Goal: Information Seeking & Learning: Learn about a topic

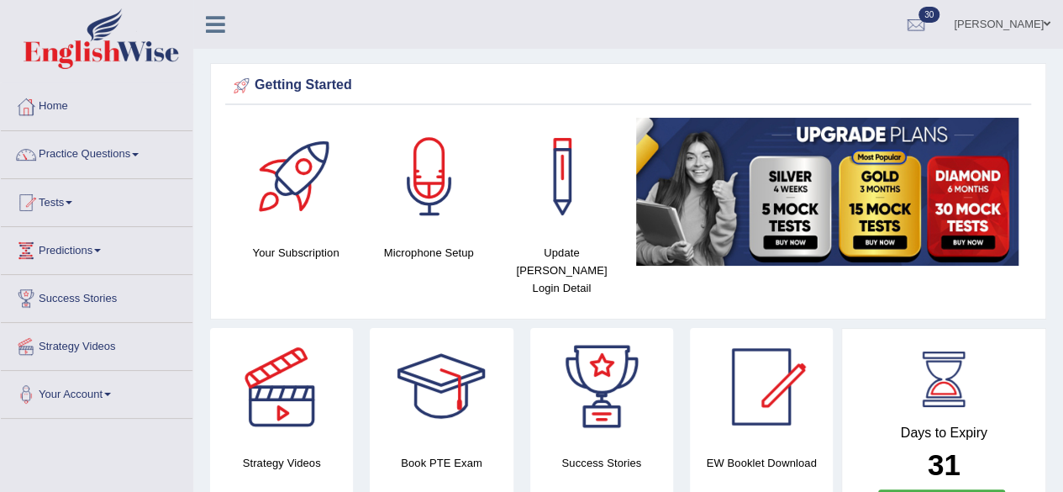
click at [139, 155] on span at bounding box center [135, 154] width 7 height 3
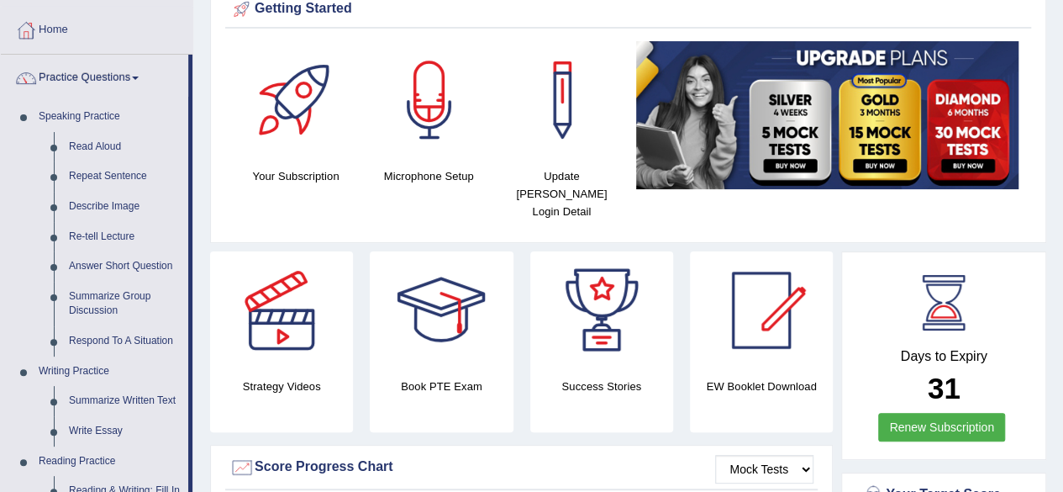
scroll to position [81, 0]
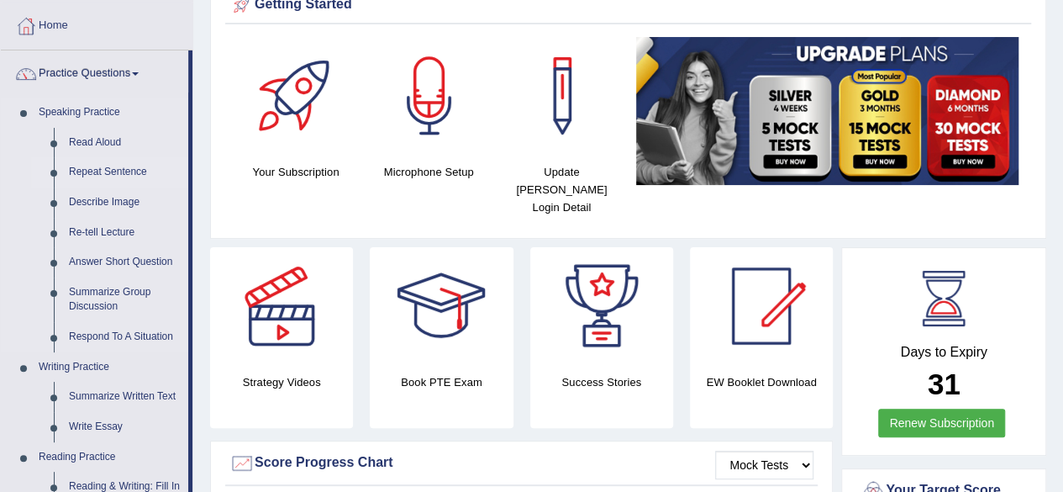
click at [103, 157] on link "Repeat Sentence" at bounding box center [124, 172] width 127 height 30
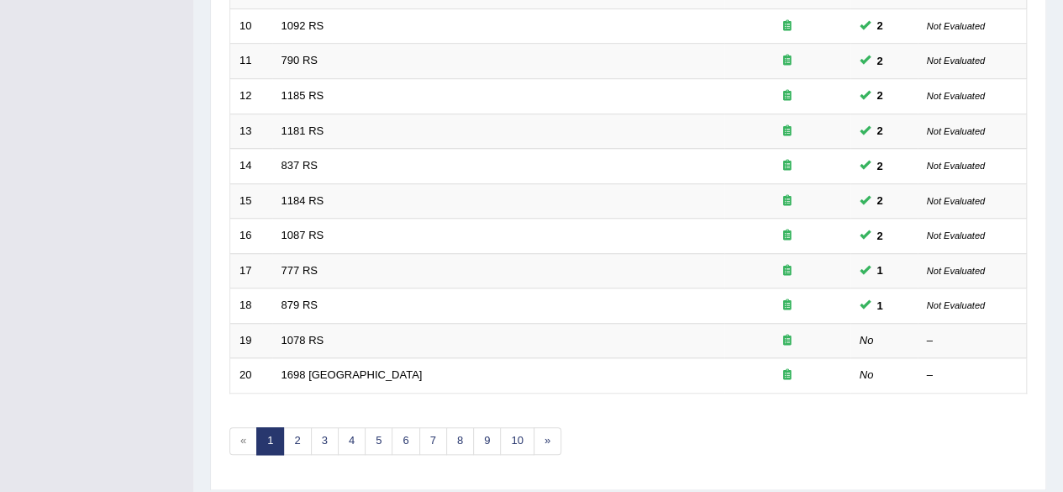
scroll to position [613, 0]
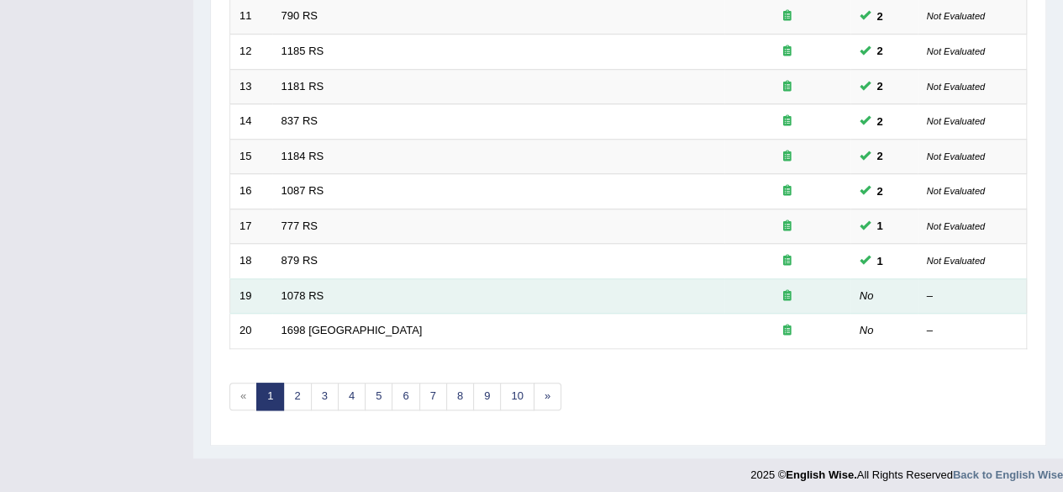
click at [353, 300] on td "1078 RS" at bounding box center [498, 295] width 452 height 35
click at [330, 313] on td "1698 [GEOGRAPHIC_DATA]" at bounding box center [498, 330] width 452 height 35
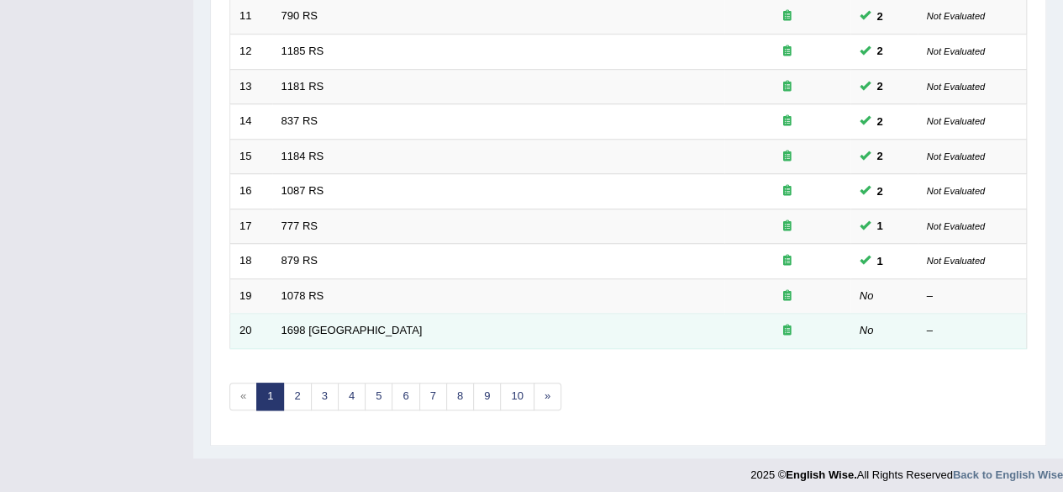
click at [341, 286] on td "1078 RS" at bounding box center [498, 295] width 452 height 35
click at [316, 325] on link "1698 [GEOGRAPHIC_DATA]" at bounding box center [352, 330] width 141 height 13
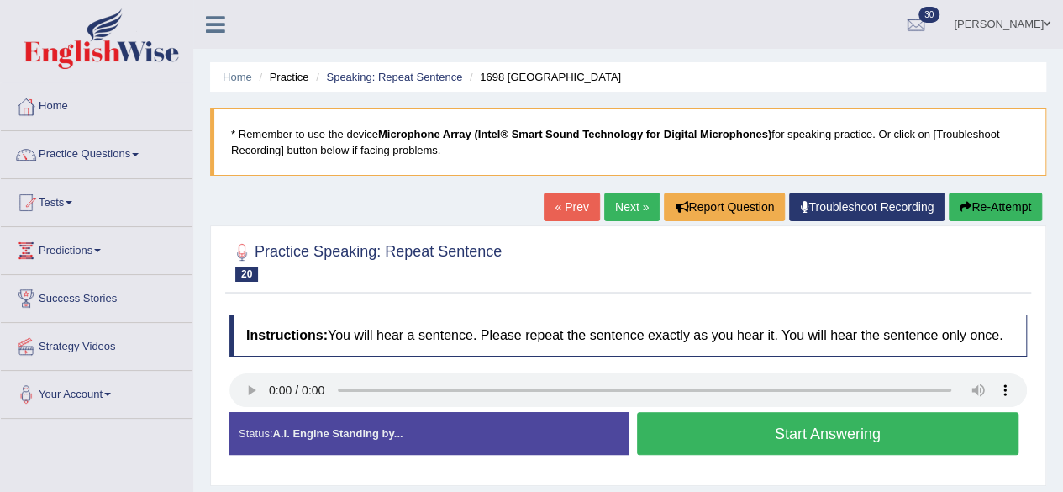
click at [901, 433] on button "Start Answering" at bounding box center [828, 433] width 382 height 43
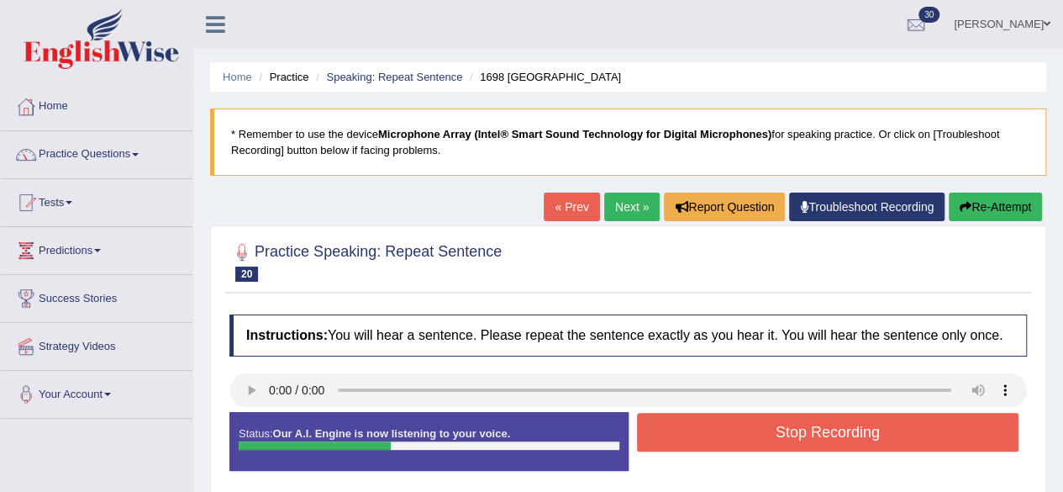
click at [916, 435] on button "Stop Recording" at bounding box center [828, 432] width 382 height 39
